Goal: Information Seeking & Learning: Learn about a topic

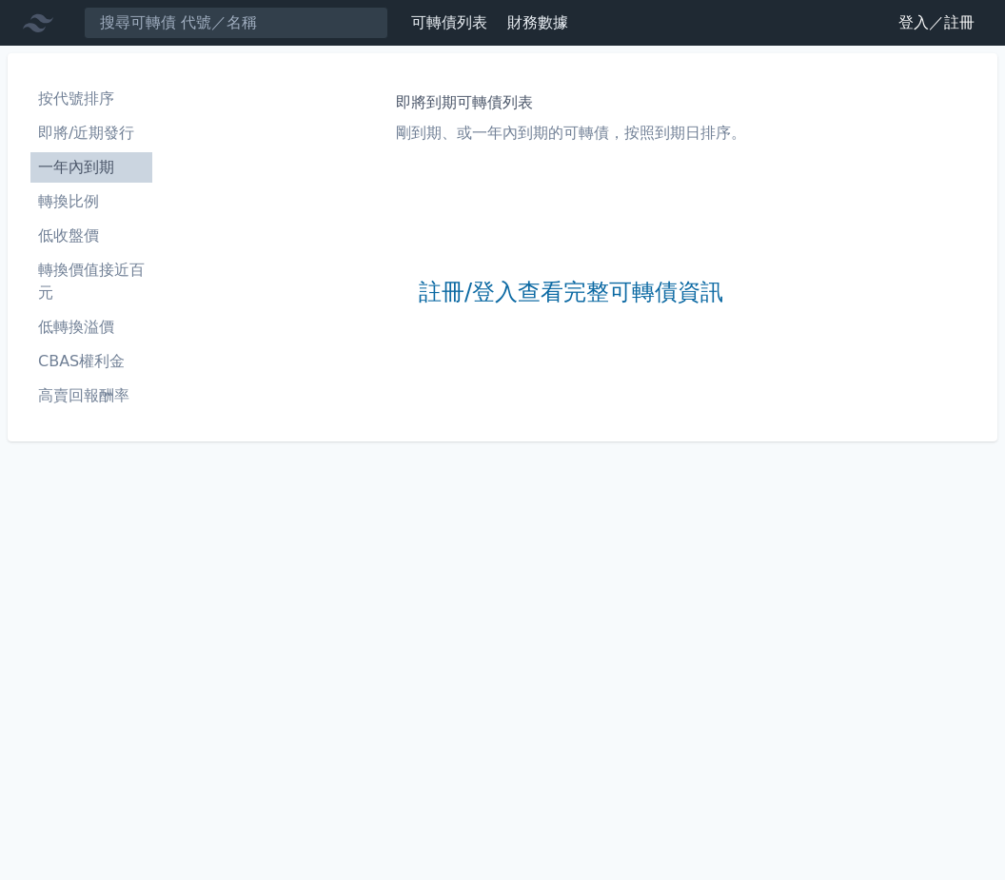
click at [909, 19] on link "登入／註冊" at bounding box center [936, 23] width 107 height 30
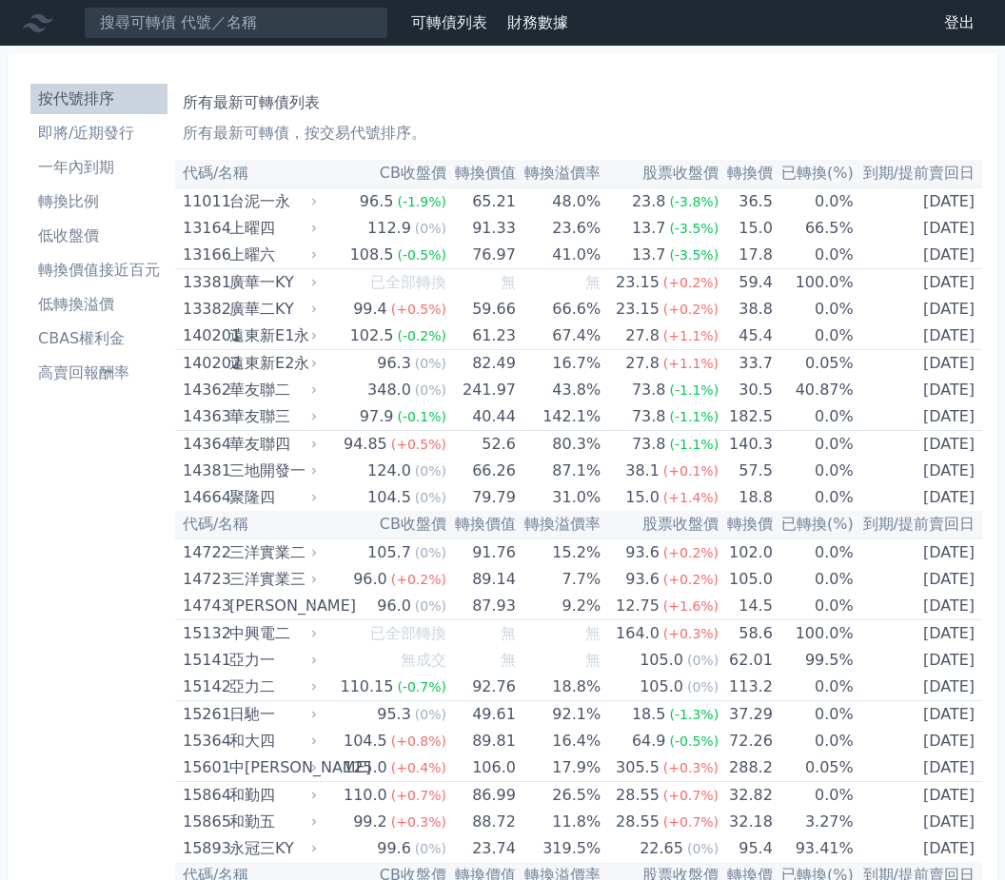
click at [93, 144] on li "即將/近期發行" at bounding box center [98, 133] width 137 height 23
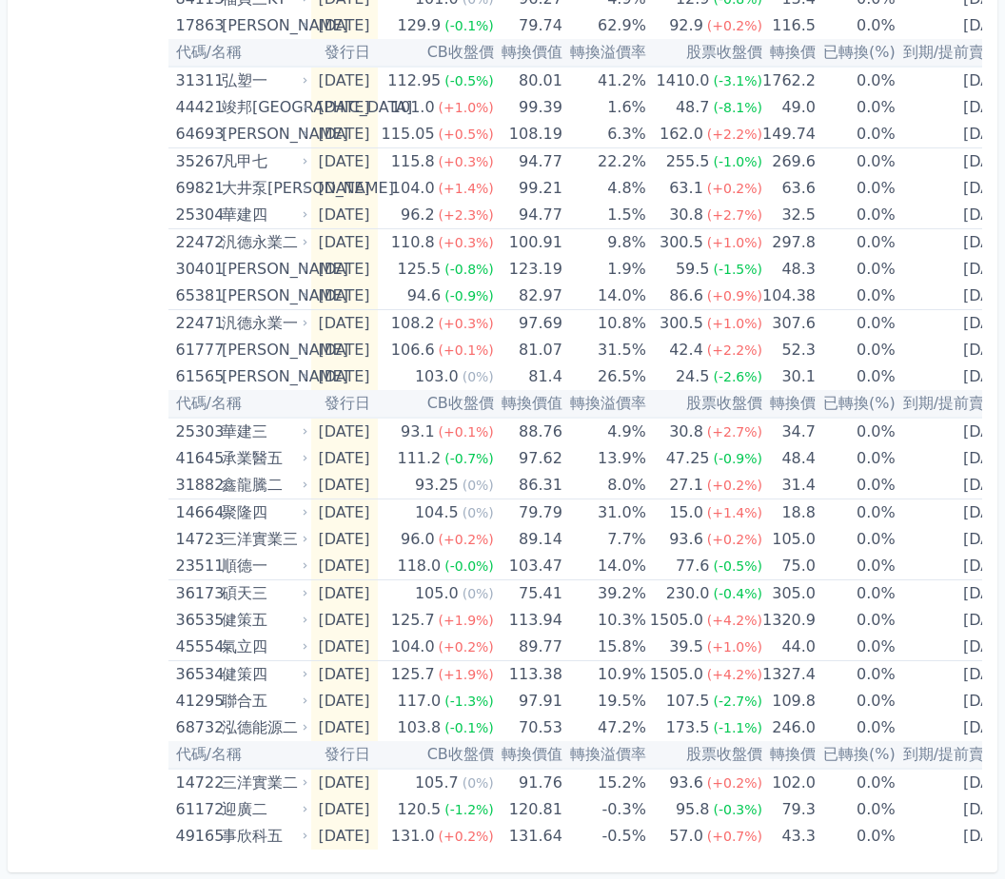
scroll to position [472, 0]
